Goal: Information Seeking & Learning: Check status

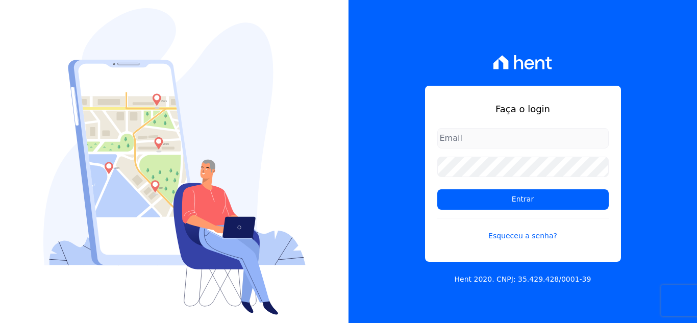
click at [453, 139] on input "email" at bounding box center [522, 138] width 171 height 20
type input "kelly.silva@construtoramgtec.com.br"
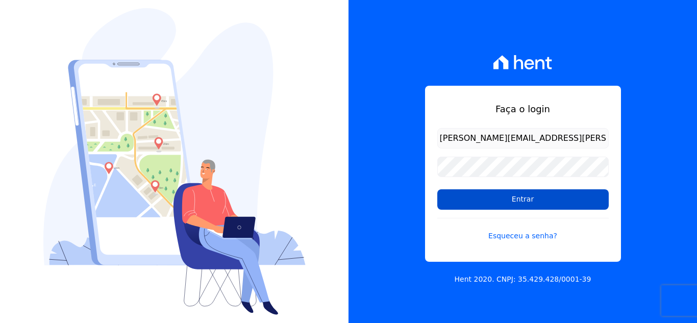
click at [510, 198] on input "Entrar" at bounding box center [522, 199] width 171 height 20
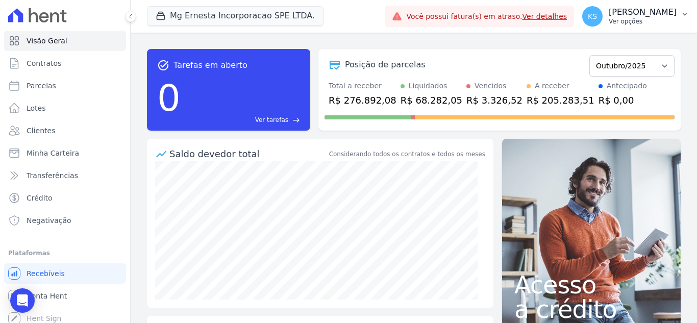
click at [649, 20] on p "Ver opções" at bounding box center [643, 21] width 68 height 8
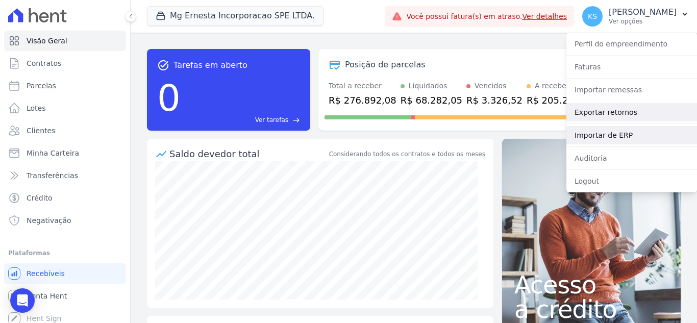
drag, startPoint x: 615, startPoint y: 109, endPoint x: 602, endPoint y: 127, distance: 22.6
click at [615, 110] on link "Exportar retornos" at bounding box center [631, 112] width 131 height 18
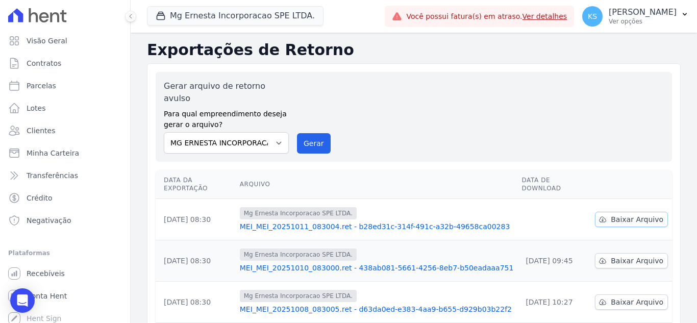
click at [618, 214] on span "Baixar Arquivo" at bounding box center [637, 219] width 53 height 10
click at [508, 123] on div "Gerar arquivo de retorno avulso Para qual empreendimento deseja gerar o arquivo…" at bounding box center [414, 116] width 500 height 73
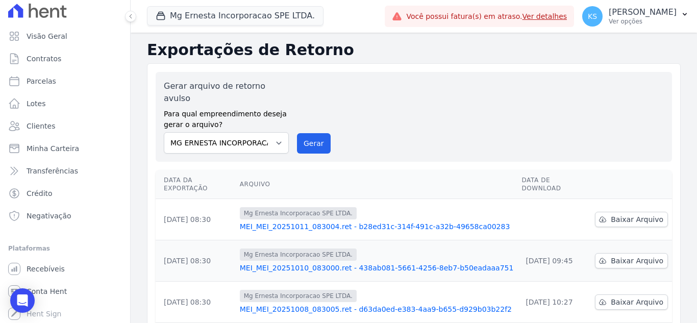
scroll to position [6, 0]
click at [44, 291] on span "Conta Hent" at bounding box center [47, 290] width 40 height 10
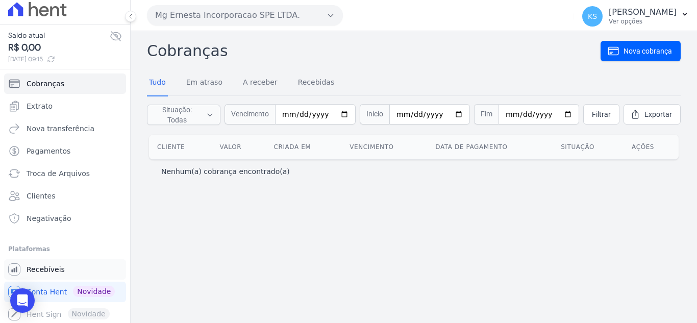
scroll to position [8, 0]
click at [47, 106] on span "Extrato" at bounding box center [40, 104] width 26 height 10
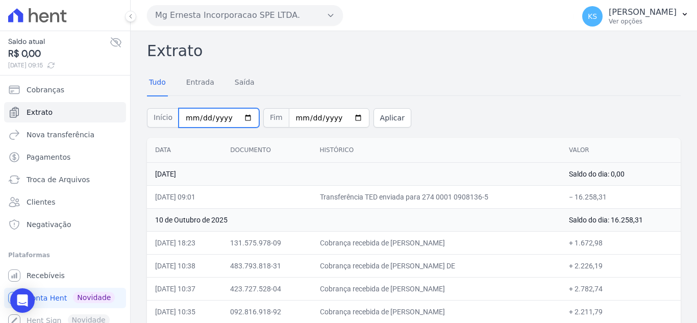
click at [238, 119] on input "[DATE]" at bounding box center [219, 117] width 81 height 19
type input "[DATE]"
click at [345, 116] on input "[DATE]" at bounding box center [329, 117] width 81 height 19
type input "[DATE]"
drag, startPoint x: 377, startPoint y: 120, endPoint x: 406, endPoint y: 183, distance: 69.6
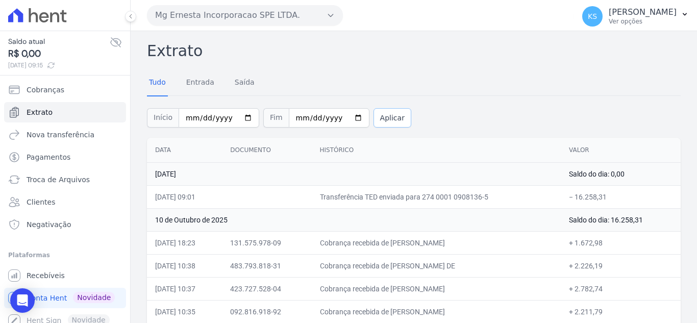
click at [378, 120] on button "Aplicar" at bounding box center [392, 117] width 38 height 19
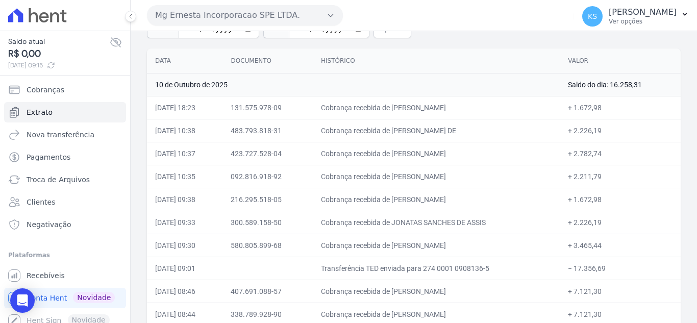
scroll to position [146, 0]
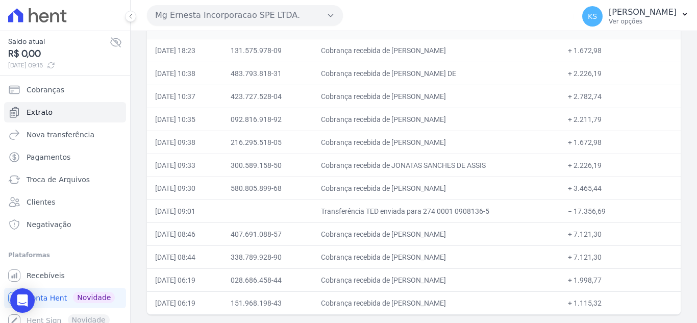
drag, startPoint x: 155, startPoint y: 148, endPoint x: 608, endPoint y: 335, distance: 489.6
click at [608, 322] on html "Saldo atual R$ 0,00 13/10/2025, 09:15 Cobranças Extrato Nova transferência Paga…" at bounding box center [348, 161] width 697 height 323
copy table
